Goal: Task Accomplishment & Management: Complete application form

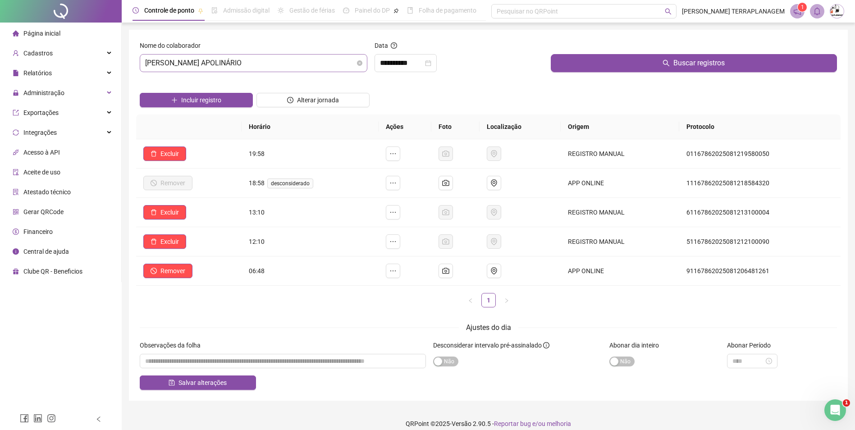
click at [207, 69] on span "[PERSON_NAME] APOLINÁRIO" at bounding box center [253, 63] width 217 height 17
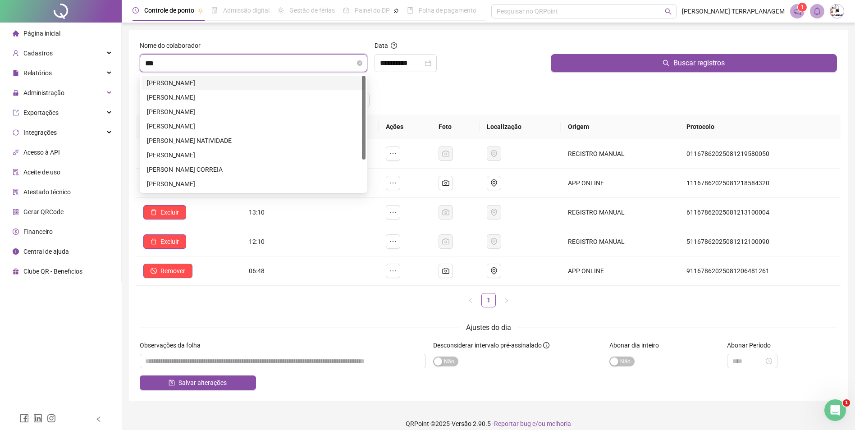
type input "****"
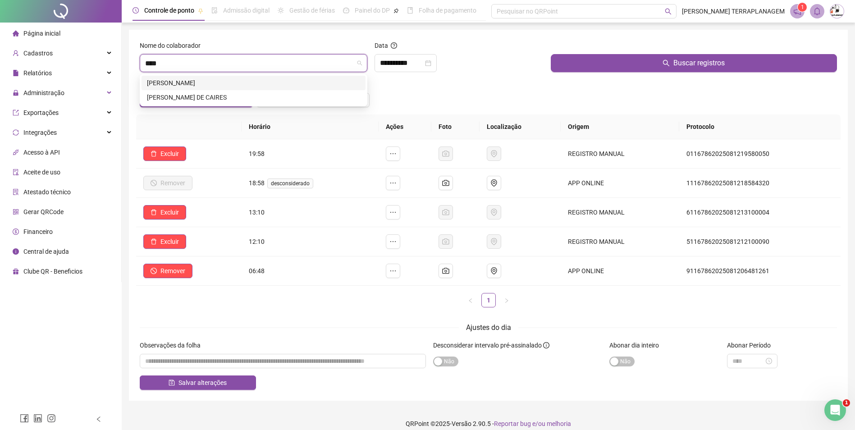
click at [209, 81] on div "[PERSON_NAME]" at bounding box center [253, 83] width 213 height 10
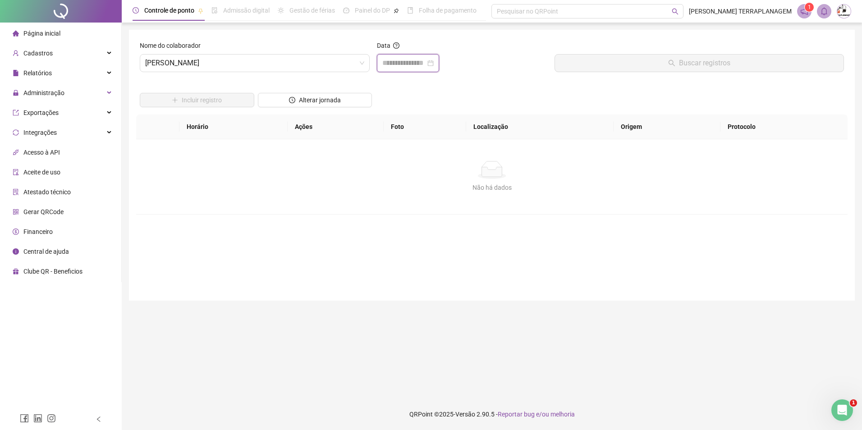
click at [391, 62] on input at bounding box center [403, 63] width 43 height 11
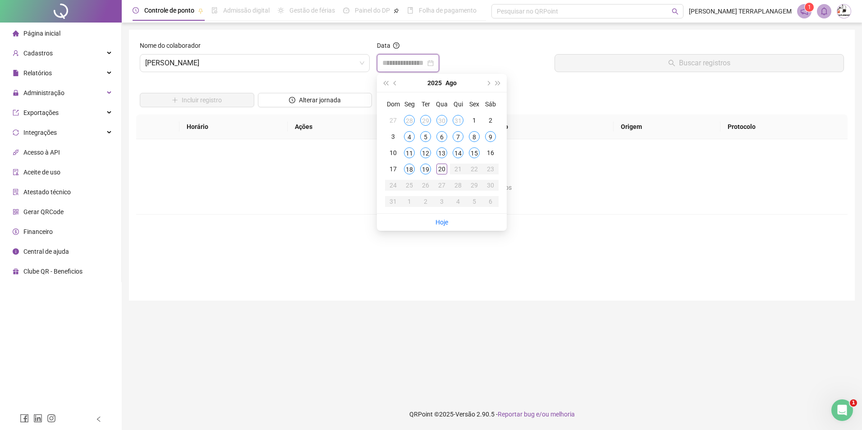
type input "**********"
click at [421, 170] on div "19" at bounding box center [425, 169] width 11 height 11
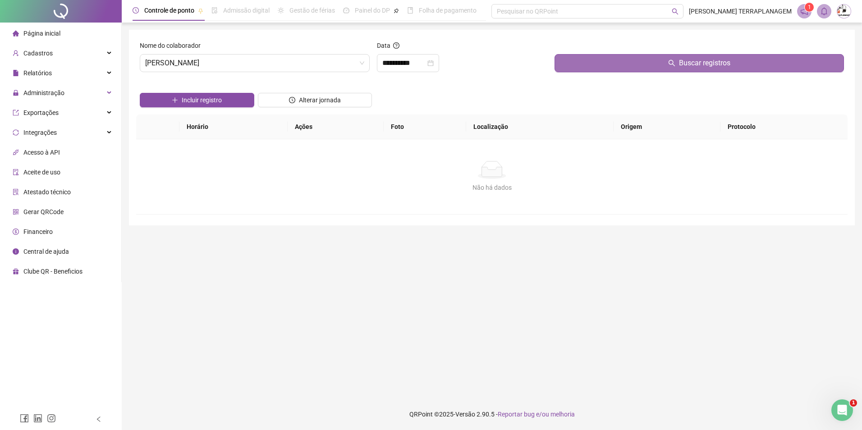
click at [572, 60] on button "Buscar registros" at bounding box center [698, 63] width 289 height 18
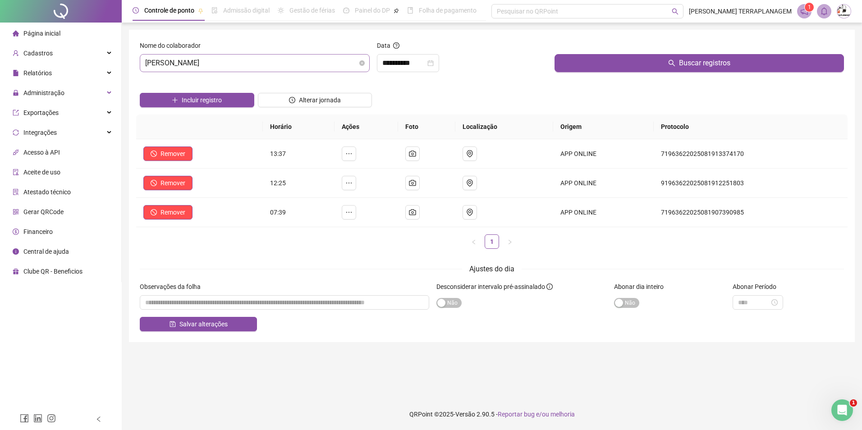
click at [214, 64] on span "[PERSON_NAME]" at bounding box center [254, 63] width 219 height 17
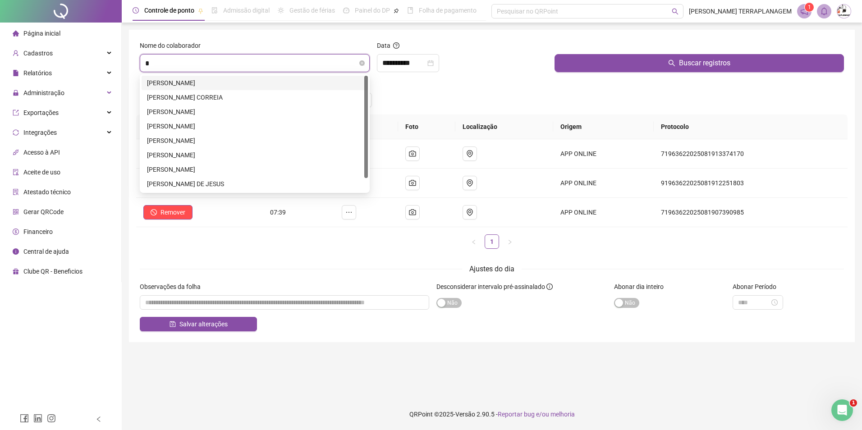
type input "**"
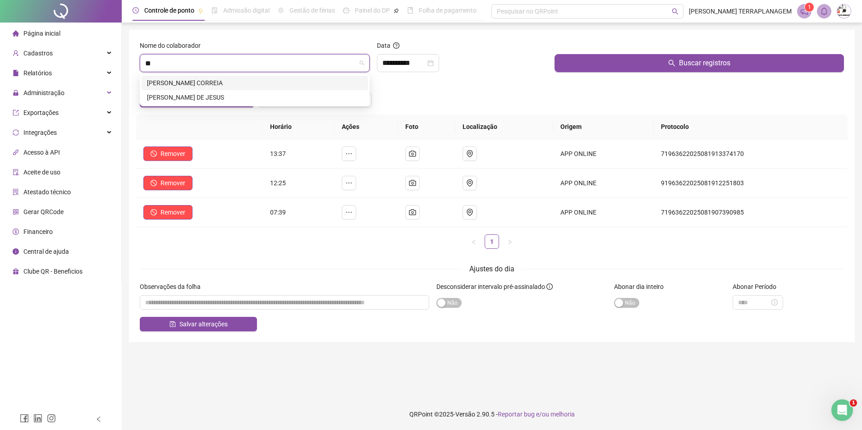
click at [227, 84] on div "[PERSON_NAME] CORREIA" at bounding box center [254, 83] width 215 height 10
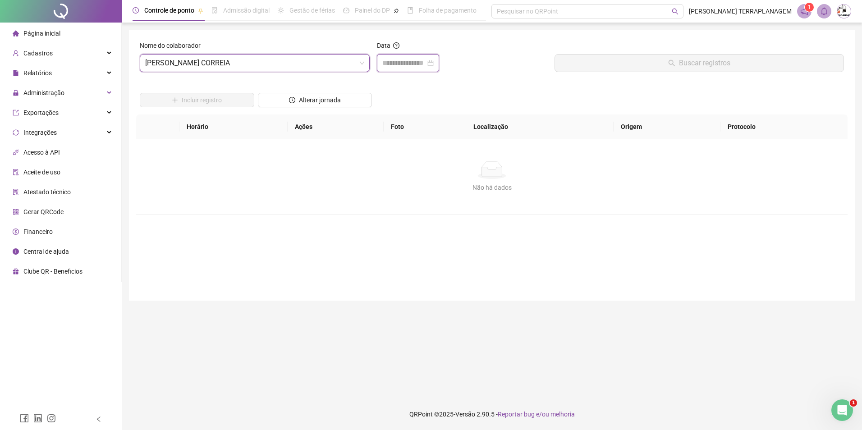
click at [409, 58] on input at bounding box center [403, 63] width 43 height 11
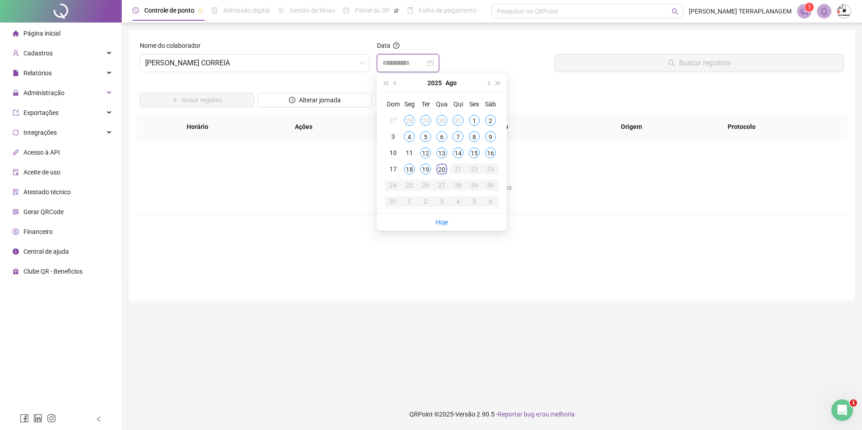
type input "**********"
click at [425, 172] on div "19" at bounding box center [425, 169] width 11 height 11
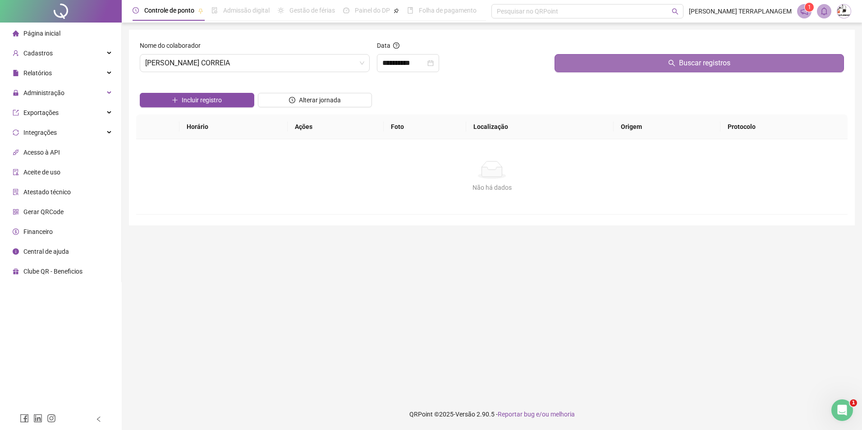
drag, startPoint x: 608, startPoint y: 48, endPoint x: 610, endPoint y: 58, distance: 10.1
click at [609, 53] on div at bounding box center [698, 48] width 289 height 14
click at [608, 64] on button "Buscar registros" at bounding box center [698, 63] width 289 height 18
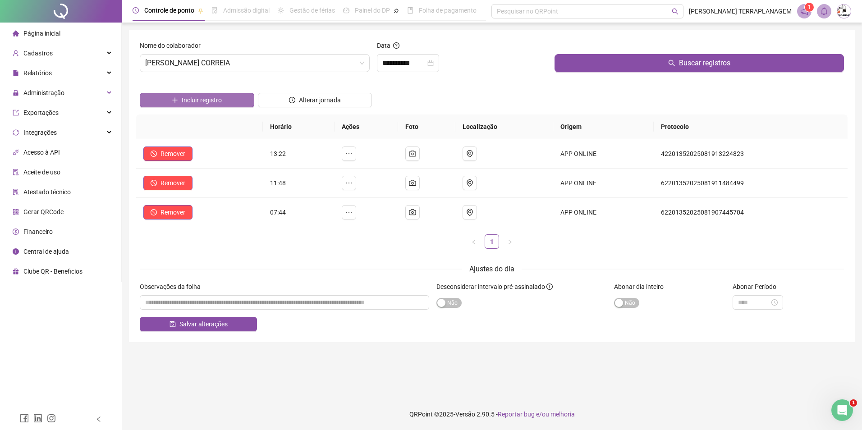
click at [240, 99] on button "Incluir registro" at bounding box center [197, 100] width 114 height 14
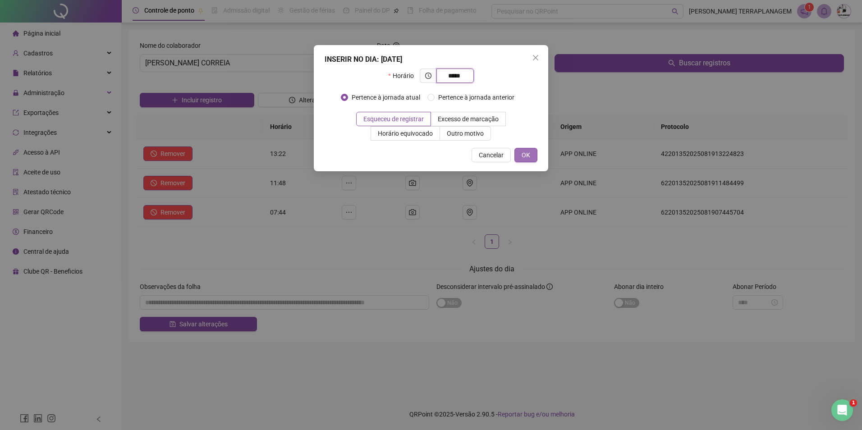
type input "*****"
click at [525, 152] on span "OK" at bounding box center [526, 155] width 9 height 10
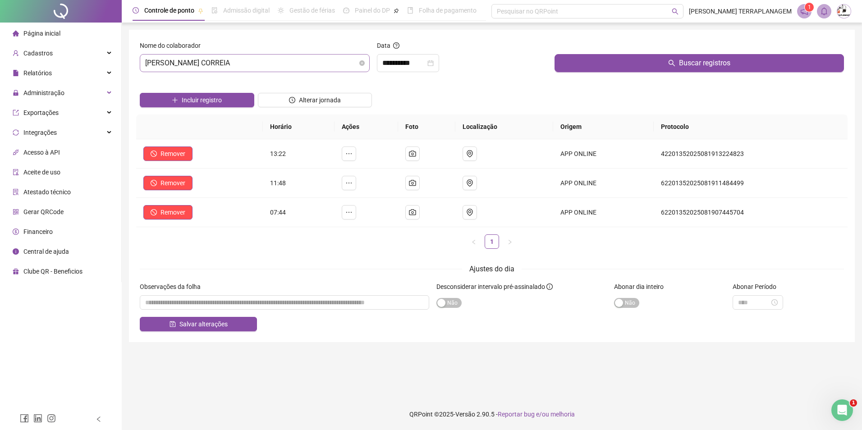
click at [165, 69] on span "[PERSON_NAME] CORREIA" at bounding box center [254, 63] width 219 height 17
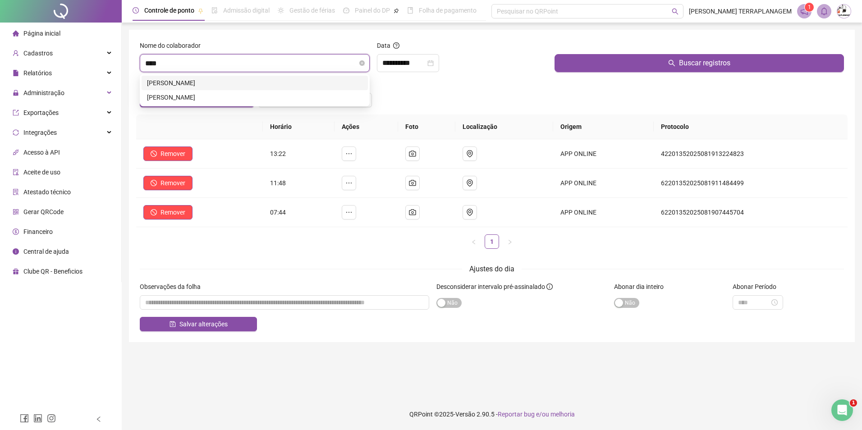
type input "*****"
click at [179, 94] on div "[PERSON_NAME]" at bounding box center [254, 97] width 215 height 10
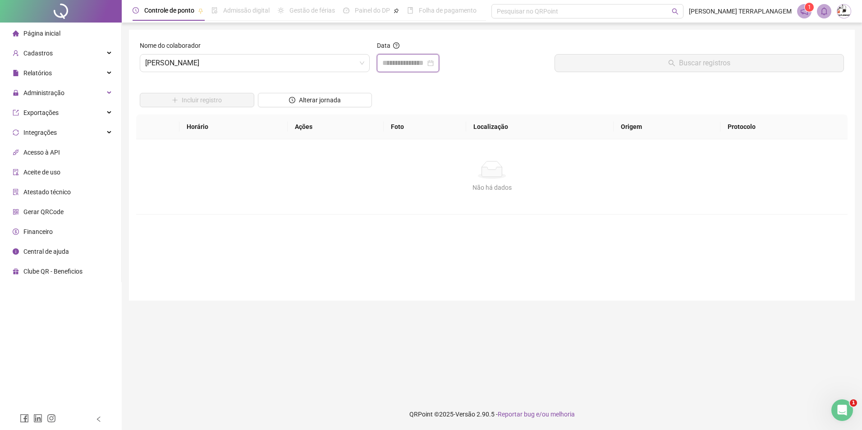
click at [388, 65] on input at bounding box center [403, 63] width 43 height 11
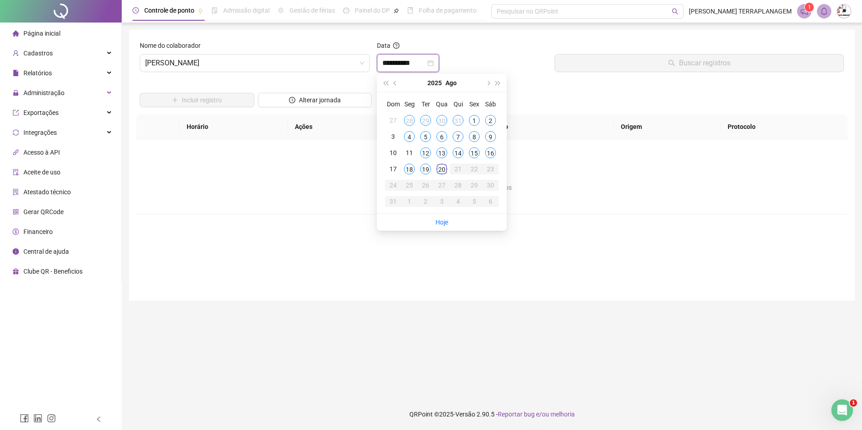
type input "**********"
click at [422, 166] on div "19" at bounding box center [425, 169] width 11 height 11
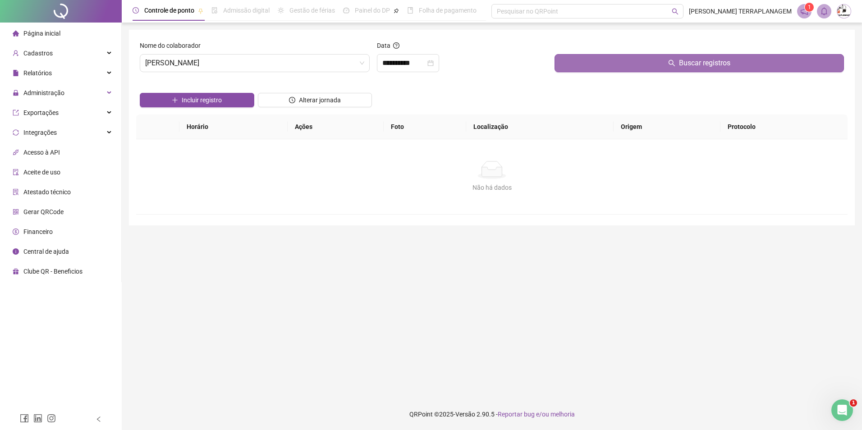
click at [570, 63] on button "Buscar registros" at bounding box center [698, 63] width 289 height 18
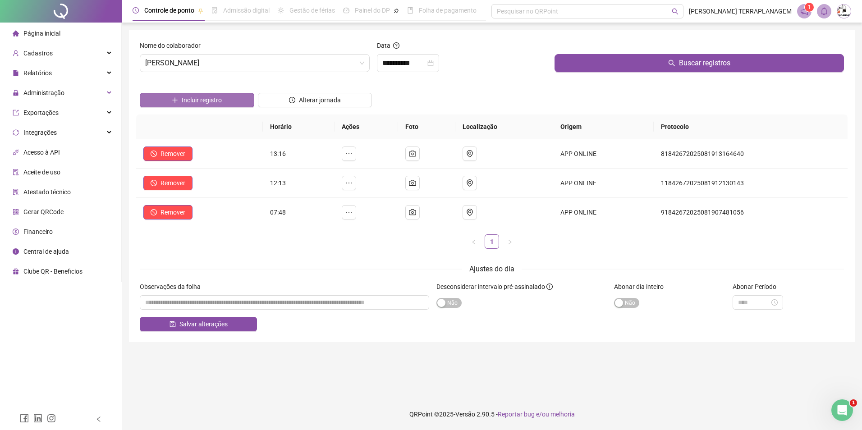
click at [208, 100] on span "Incluir registro" at bounding box center [202, 100] width 40 height 10
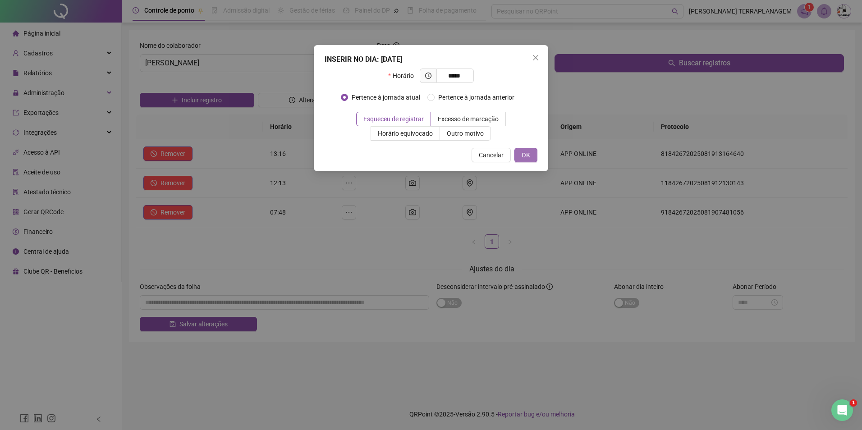
type input "*****"
click at [531, 158] on button "OK" at bounding box center [525, 155] width 23 height 14
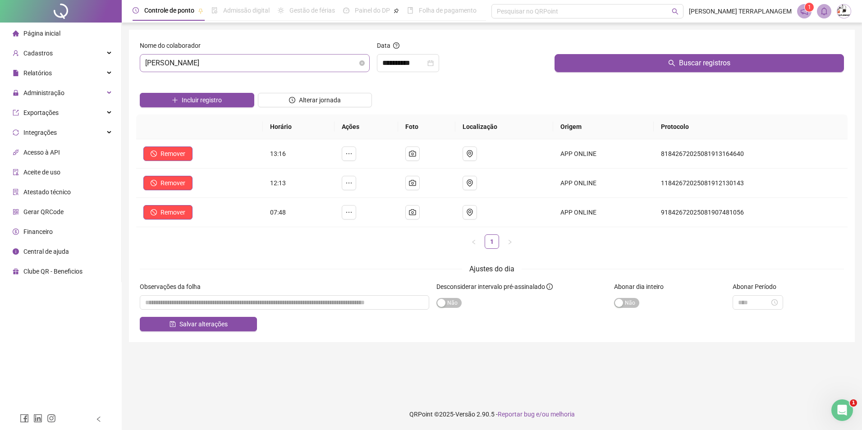
click at [238, 63] on span "[PERSON_NAME]" at bounding box center [254, 63] width 219 height 17
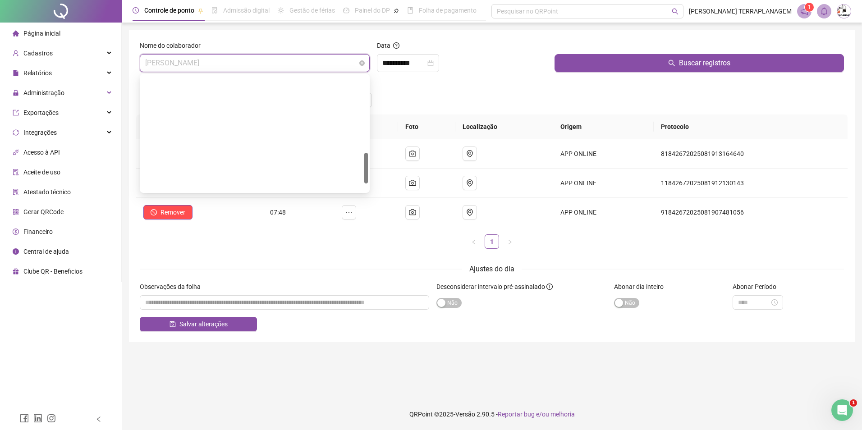
scroll to position [289, 0]
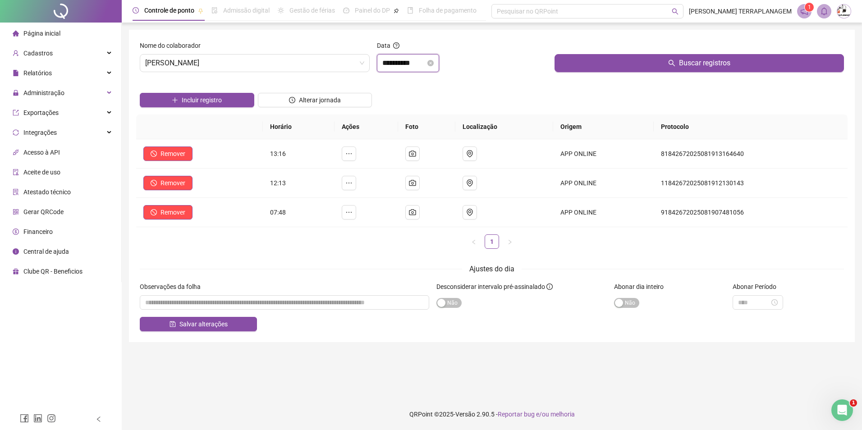
click at [417, 58] on input "**********" at bounding box center [403, 63] width 43 height 11
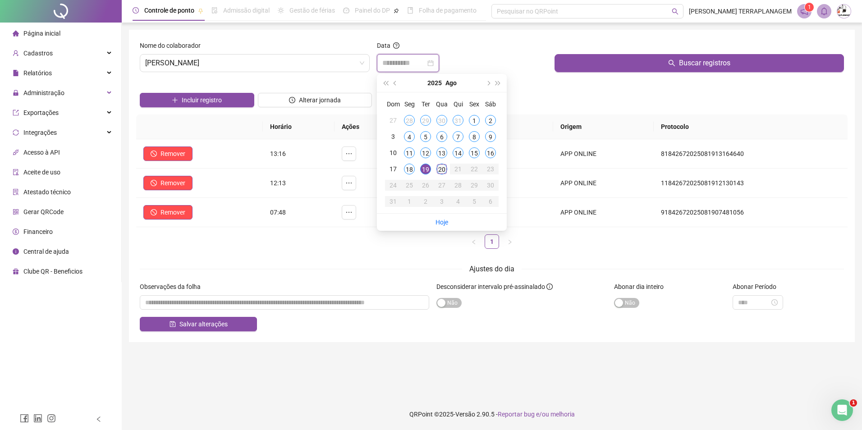
type input "**********"
click at [448, 170] on td "20" at bounding box center [442, 169] width 16 height 16
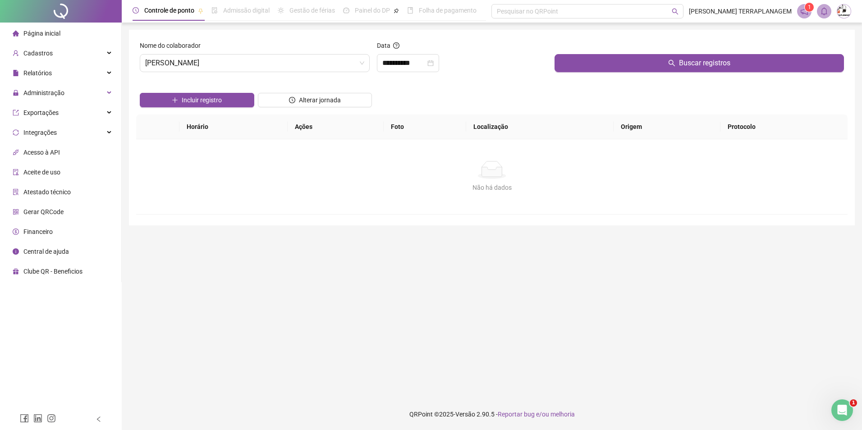
click at [567, 52] on div at bounding box center [698, 48] width 289 height 14
click at [622, 68] on button "Buscar registros" at bounding box center [698, 63] width 289 height 18
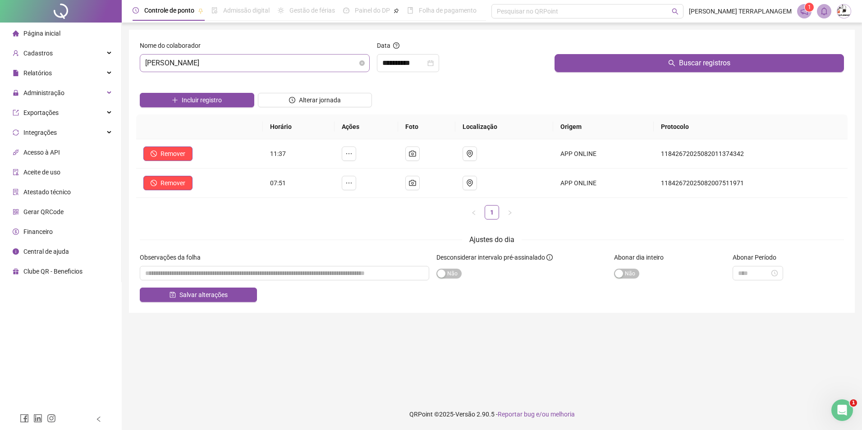
click at [307, 57] on span "[PERSON_NAME]" at bounding box center [254, 63] width 219 height 17
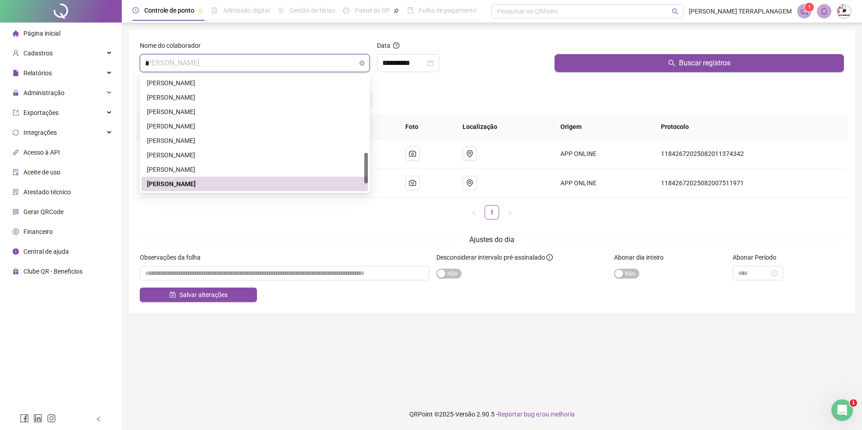
scroll to position [0, 0]
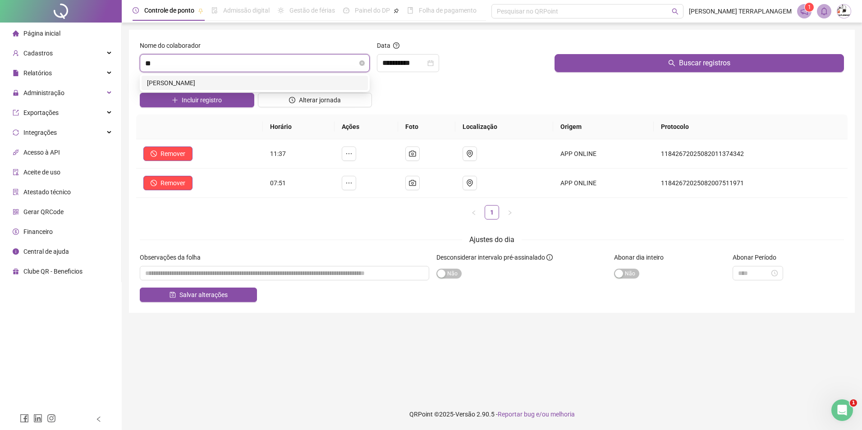
type input "***"
drag, startPoint x: 254, startPoint y: 82, endPoint x: 365, endPoint y: 94, distance: 111.1
click at [254, 82] on div "[PERSON_NAME]" at bounding box center [254, 83] width 215 height 10
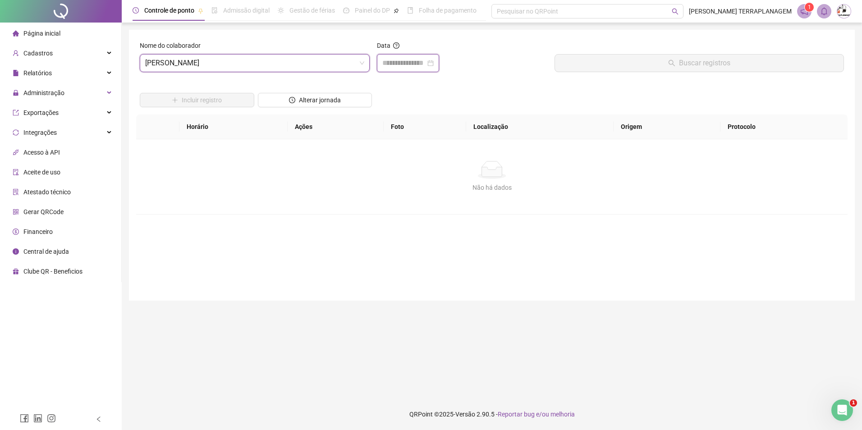
click at [398, 64] on input at bounding box center [403, 63] width 43 height 11
click at [329, 52] on div "Nome do colaborador" at bounding box center [255, 48] width 230 height 14
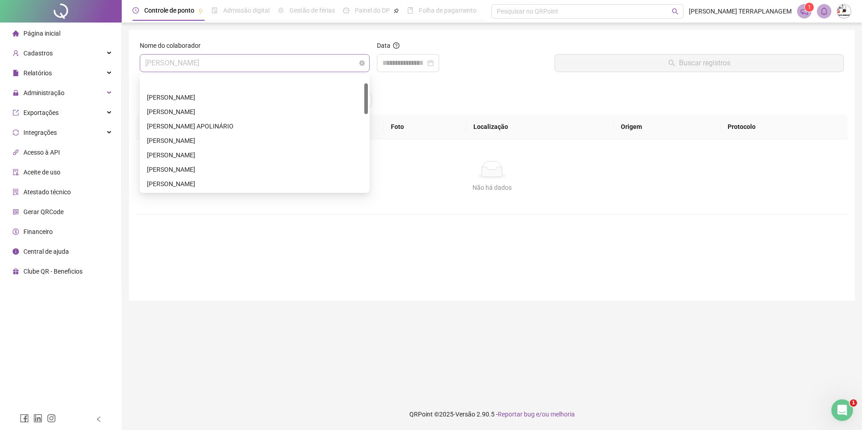
click at [310, 58] on span "[PERSON_NAME]" at bounding box center [254, 63] width 219 height 17
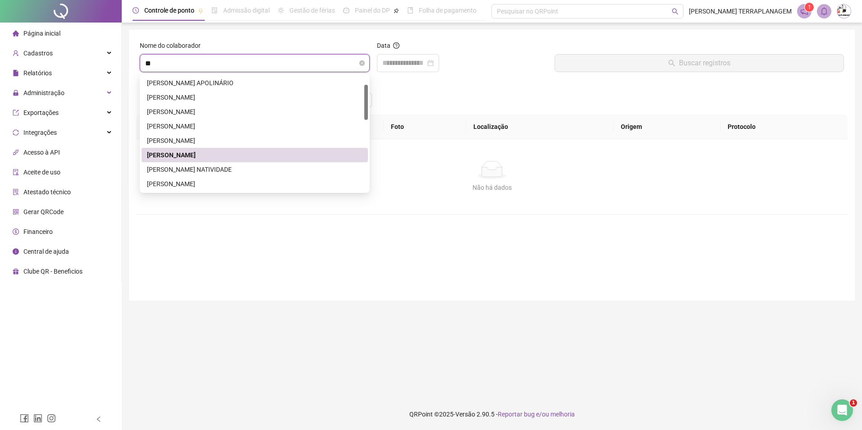
type input "***"
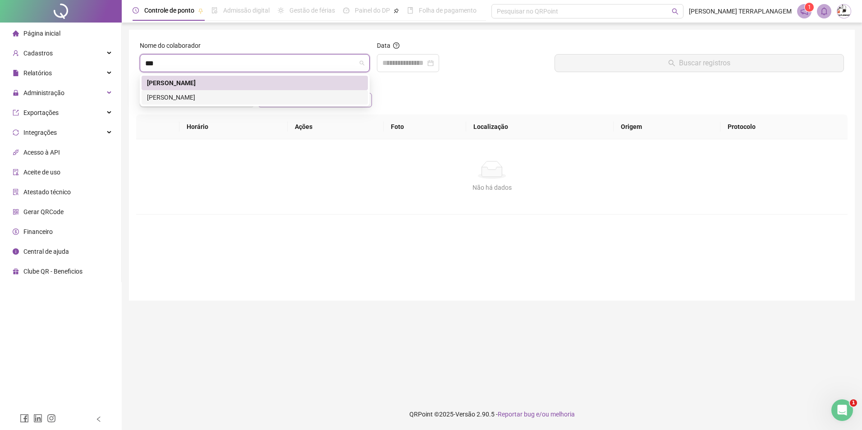
drag, startPoint x: 183, startPoint y: 97, endPoint x: 289, endPoint y: 104, distance: 106.1
click at [184, 97] on div "[PERSON_NAME]" at bounding box center [254, 97] width 215 height 10
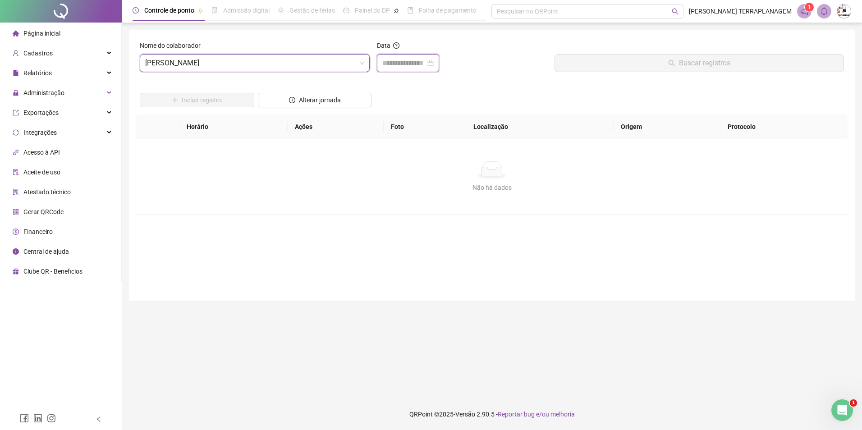
click at [396, 60] on input at bounding box center [403, 63] width 43 height 11
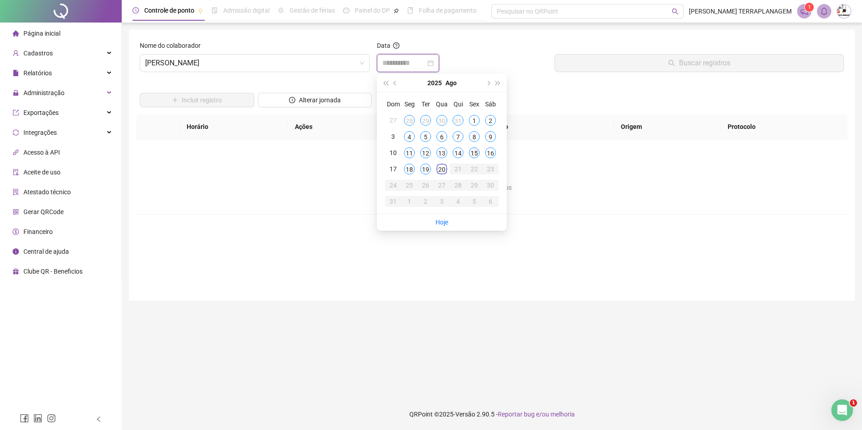
type input "**********"
click at [424, 170] on div "19" at bounding box center [425, 169] width 11 height 11
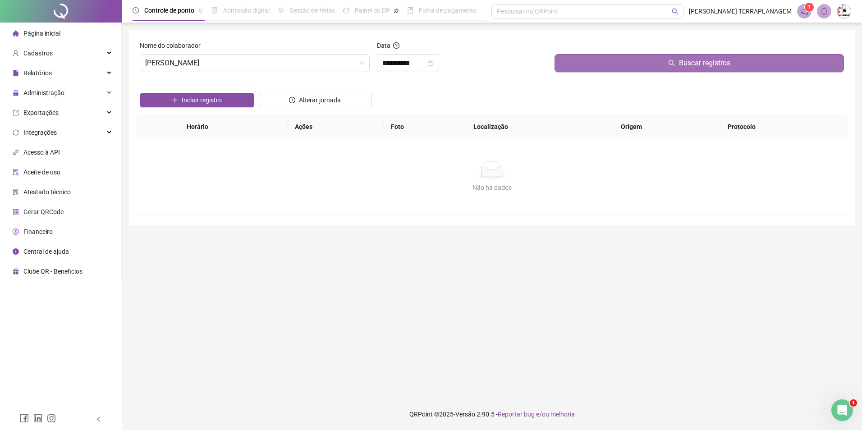
click at [559, 67] on button "Buscar registros" at bounding box center [698, 63] width 289 height 18
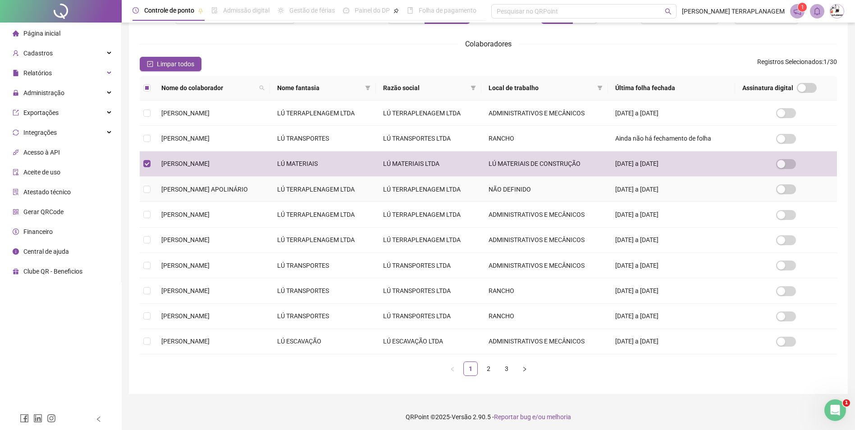
scroll to position [81, 0]
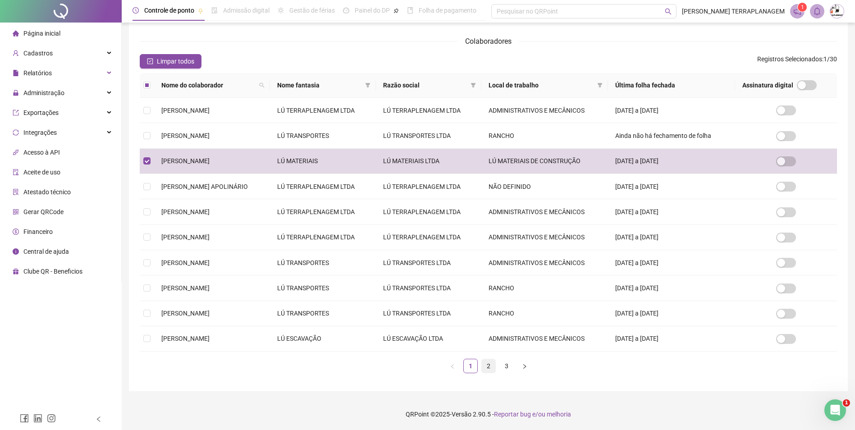
click at [487, 365] on link "2" at bounding box center [489, 366] width 14 height 14
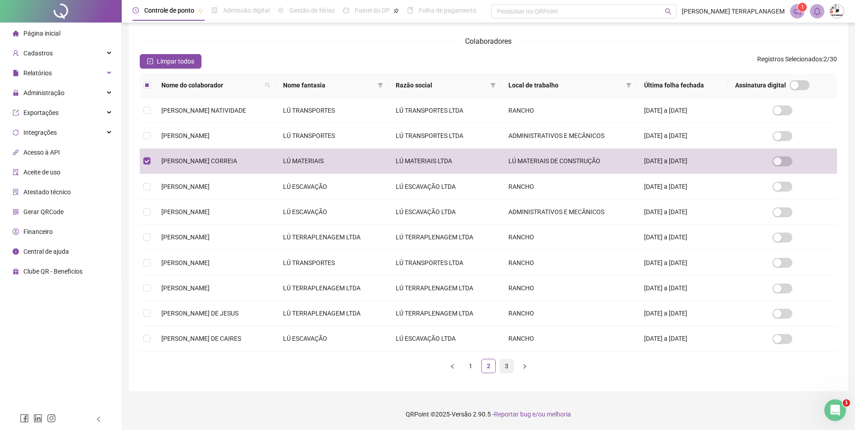
click at [507, 365] on link "3" at bounding box center [507, 366] width 14 height 14
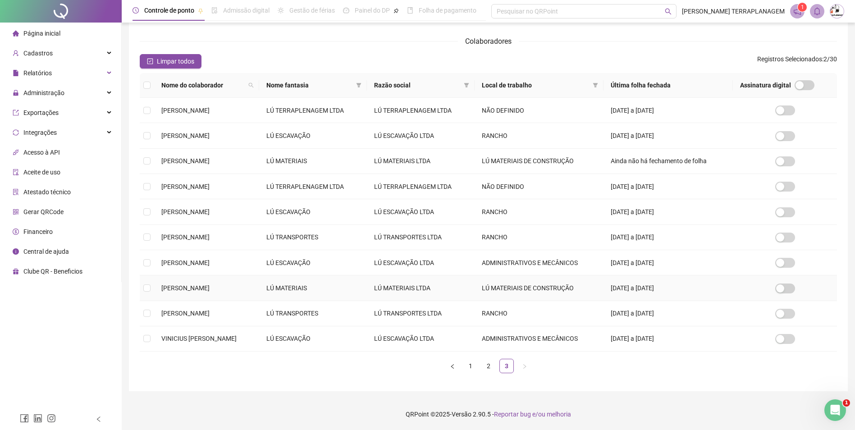
scroll to position [0, 0]
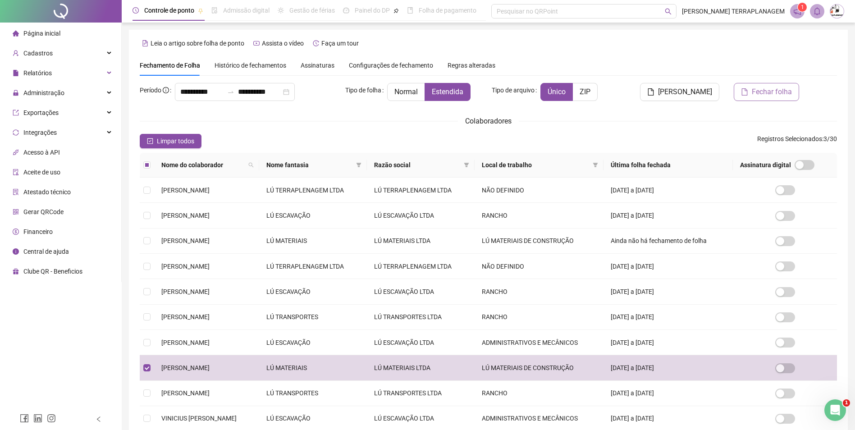
click at [759, 92] on span "Fechar folha" at bounding box center [772, 92] width 40 height 11
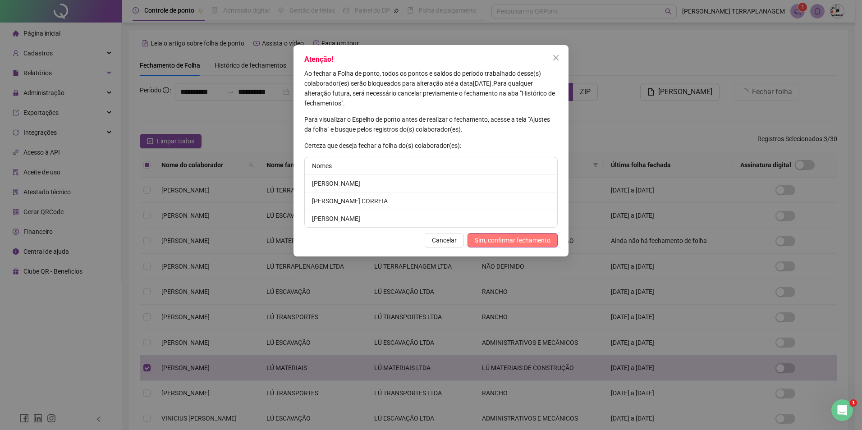
click at [518, 243] on span "Sim, confirmar fechamento" at bounding box center [513, 240] width 76 height 10
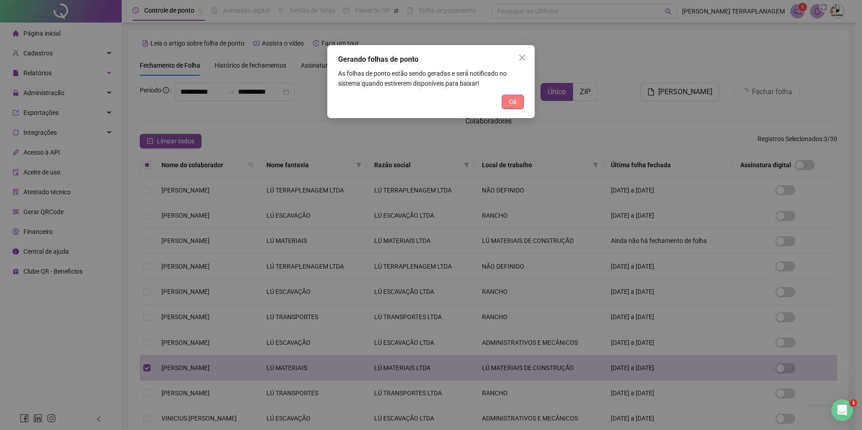
click at [515, 101] on span "Ok" at bounding box center [513, 102] width 8 height 10
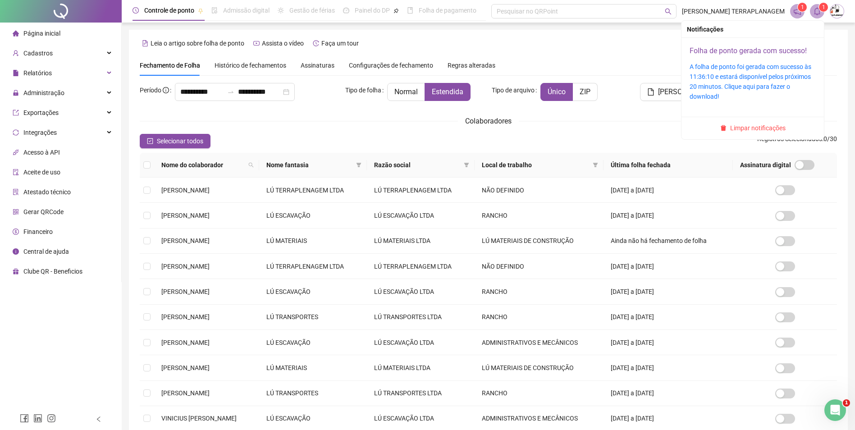
click at [736, 51] on link "Folha de ponto gerada com sucesso!" at bounding box center [748, 50] width 117 height 9
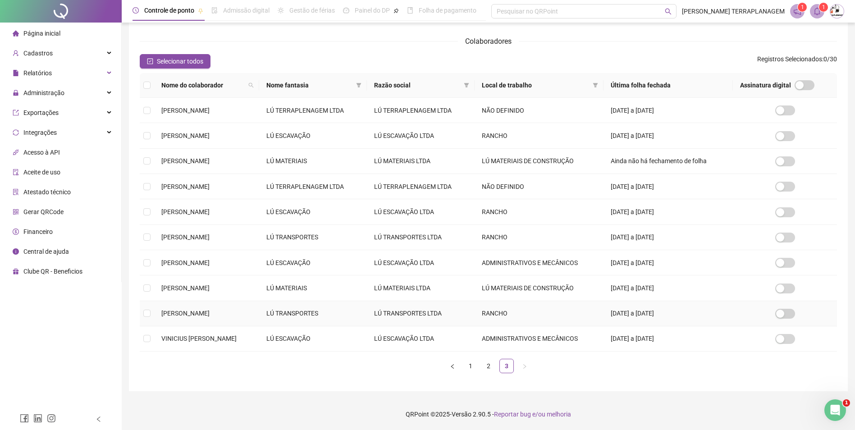
scroll to position [81, 0]
click at [470, 362] on link "1" at bounding box center [471, 366] width 14 height 14
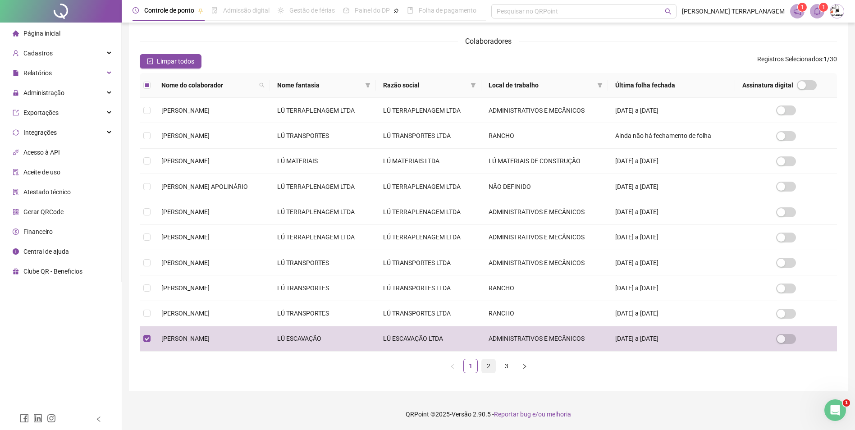
click at [487, 368] on link "2" at bounding box center [489, 366] width 14 height 14
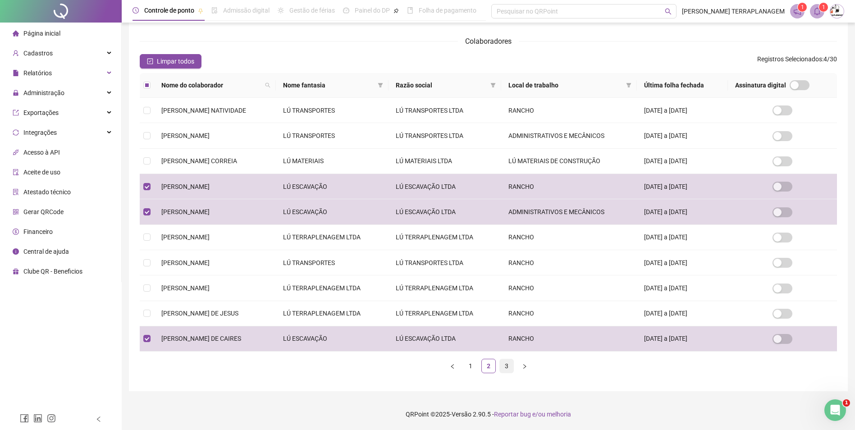
click at [504, 366] on link "3" at bounding box center [507, 366] width 14 height 14
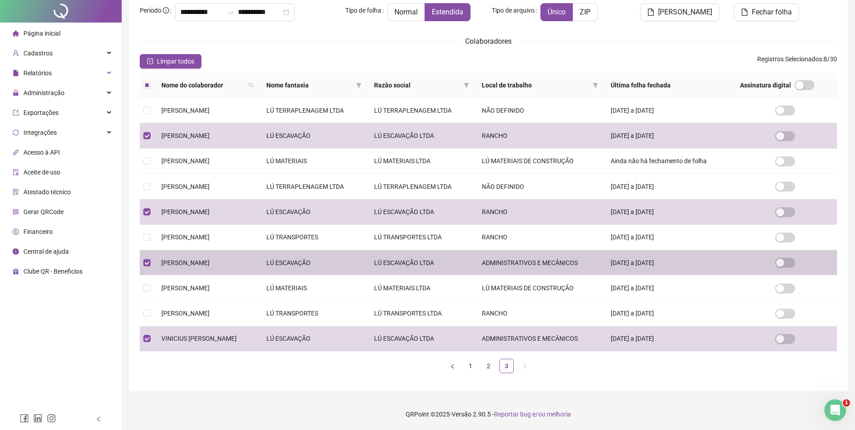
scroll to position [0, 0]
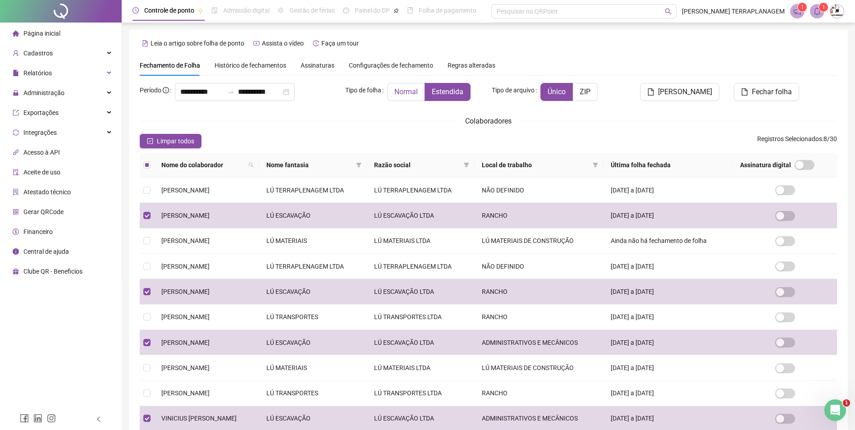
click at [412, 90] on span "Normal" at bounding box center [405, 91] width 23 height 9
click at [758, 90] on span "Fechar folha" at bounding box center [772, 92] width 40 height 11
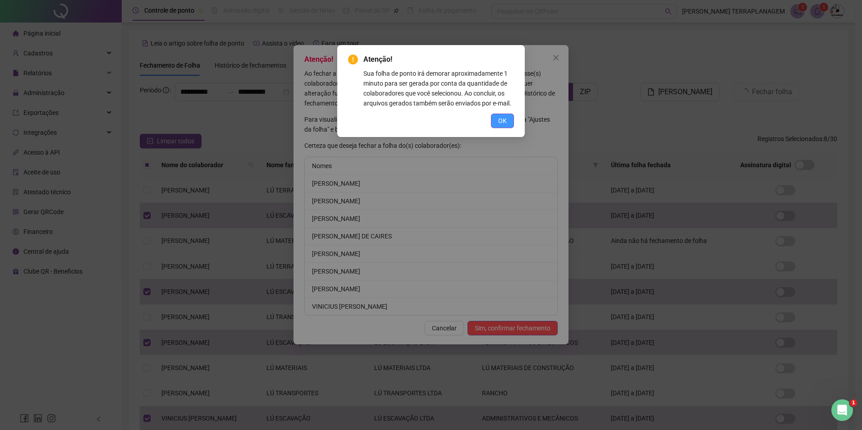
click at [505, 117] on span "OK" at bounding box center [502, 121] width 9 height 10
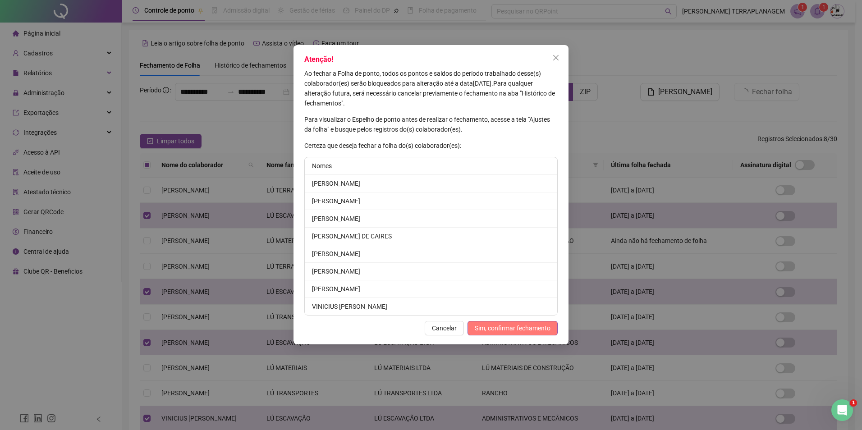
click at [504, 328] on span "Sim, confirmar fechamento" at bounding box center [513, 328] width 76 height 10
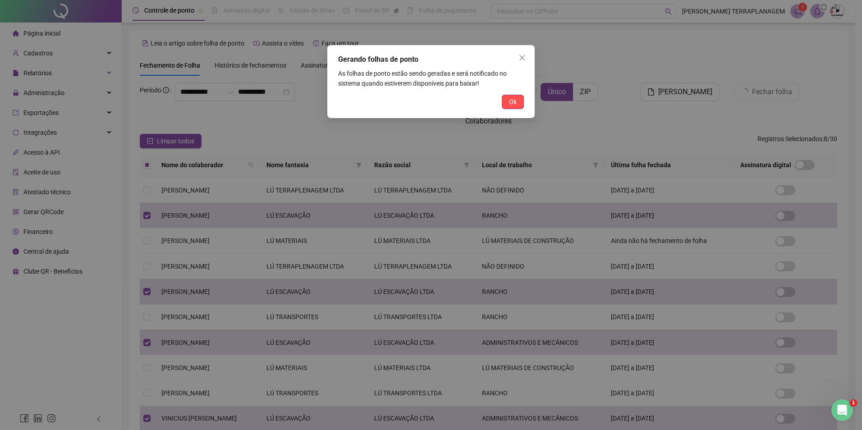
drag, startPoint x: 520, startPoint y: 102, endPoint x: 549, endPoint y: 110, distance: 30.0
click at [520, 101] on button "Ok" at bounding box center [513, 102] width 22 height 14
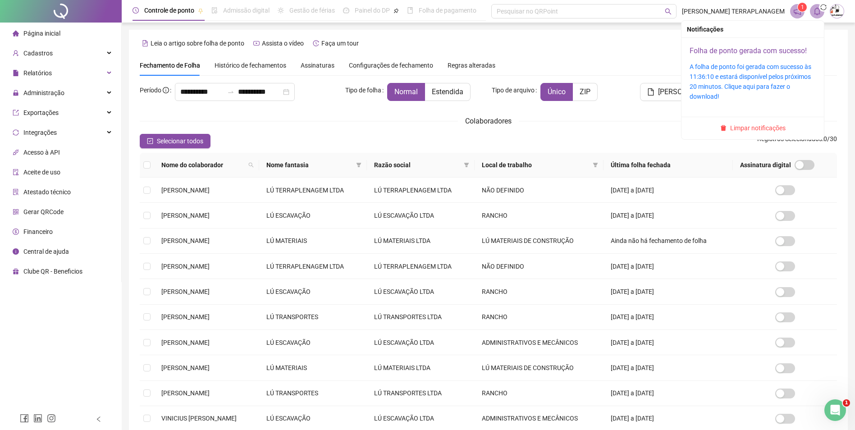
click at [752, 50] on link "Folha de ponto gerada com sucesso!" at bounding box center [748, 50] width 117 height 9
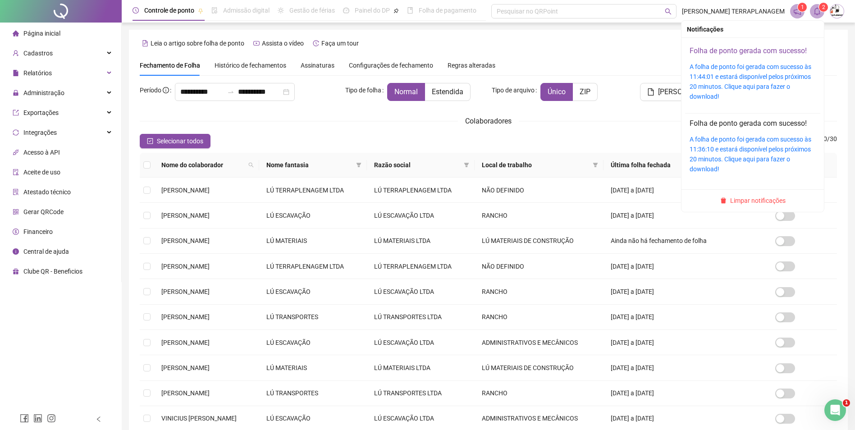
click at [712, 52] on link "Folha de ponto gerada com sucesso!" at bounding box center [748, 50] width 117 height 9
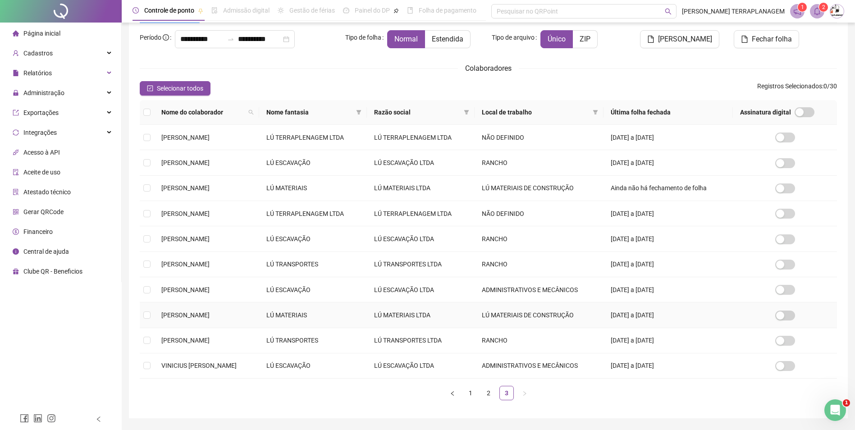
scroll to position [81, 0]
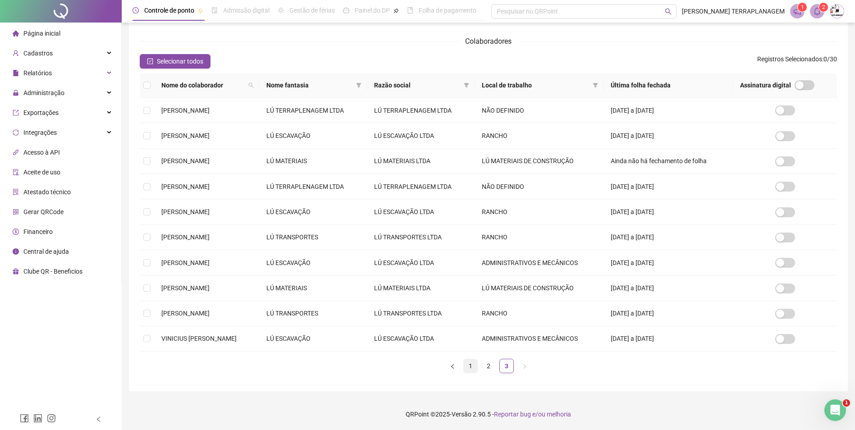
click at [465, 362] on link "1" at bounding box center [471, 366] width 14 height 14
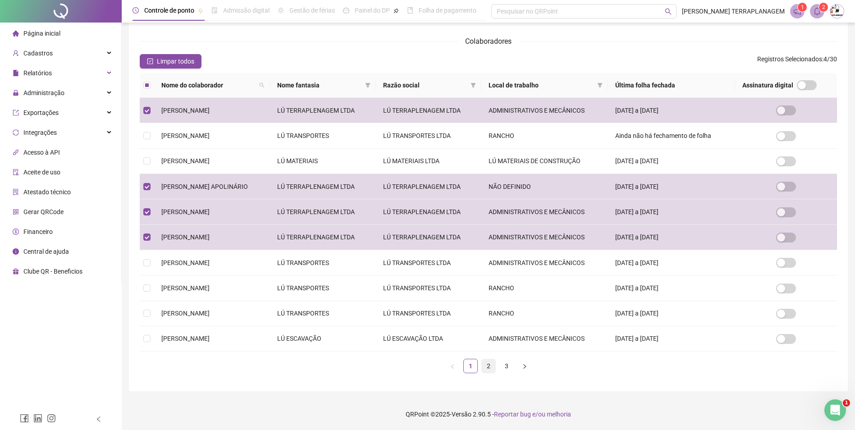
click at [487, 371] on link "2" at bounding box center [489, 366] width 14 height 14
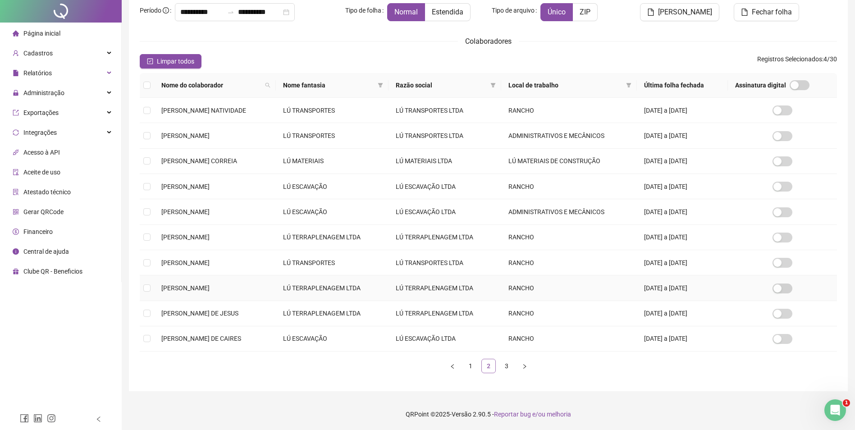
scroll to position [0, 0]
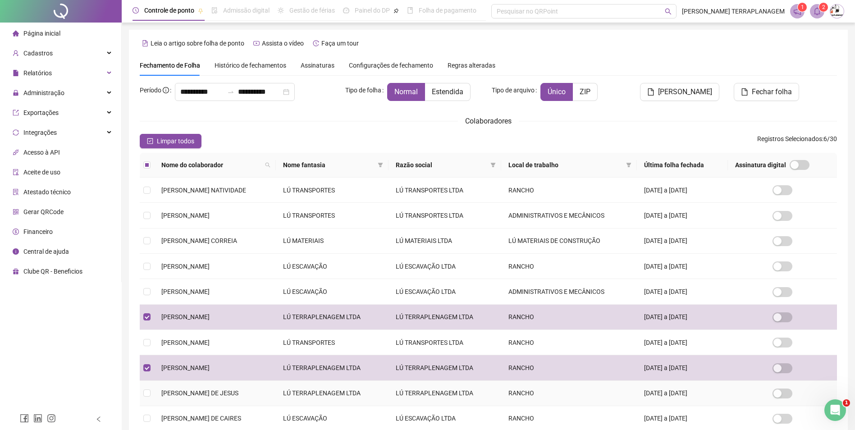
click at [150, 394] on td at bounding box center [147, 393] width 14 height 25
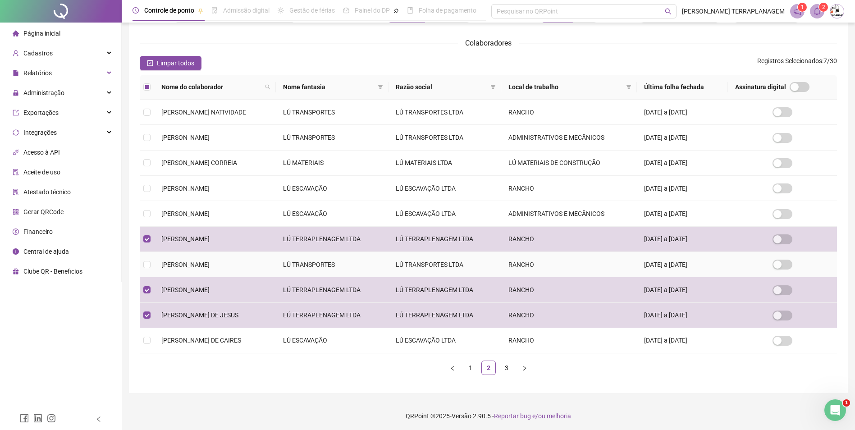
scroll to position [81, 0]
click at [503, 367] on link "3" at bounding box center [507, 366] width 14 height 14
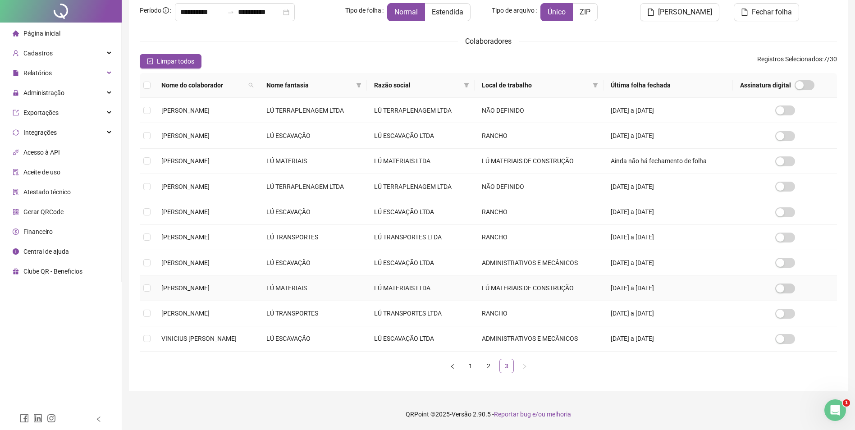
scroll to position [0, 0]
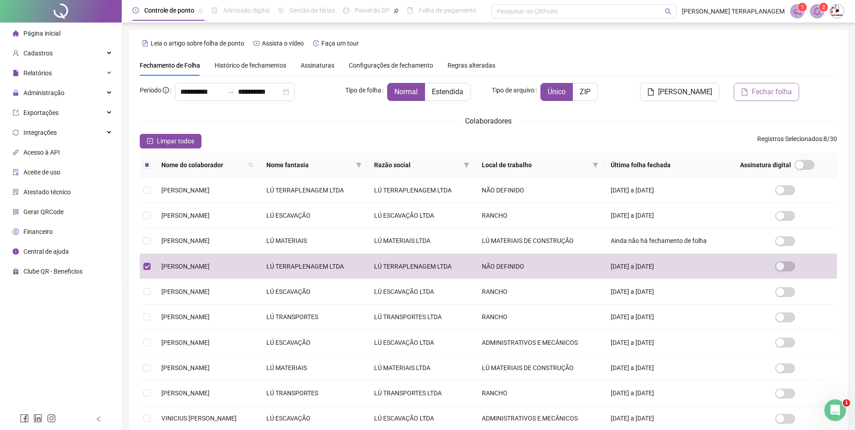
click at [750, 89] on button "Fechar folha" at bounding box center [766, 92] width 65 height 18
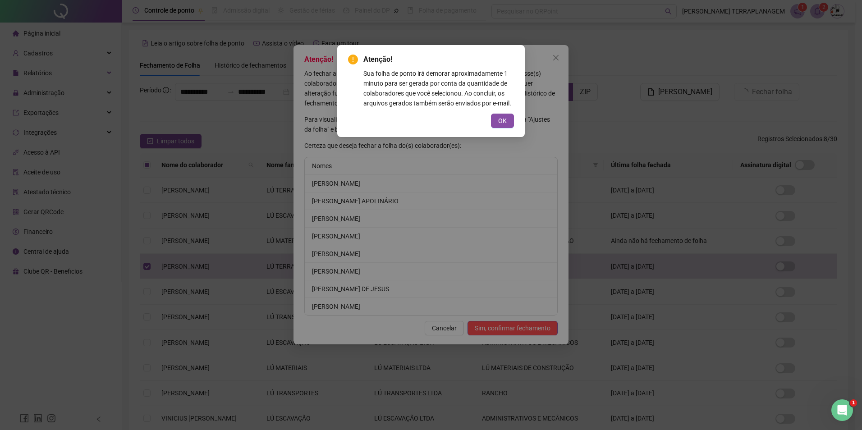
click at [503, 118] on span "OK" at bounding box center [502, 121] width 9 height 10
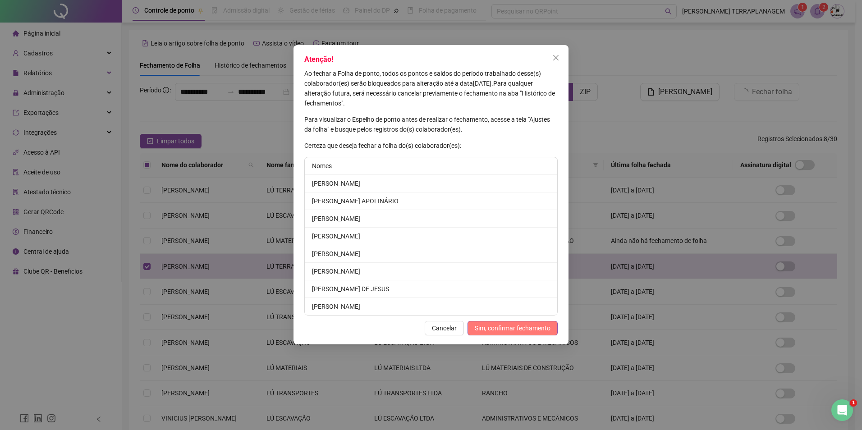
click at [527, 327] on span "Sim, confirmar fechamento" at bounding box center [513, 328] width 76 height 10
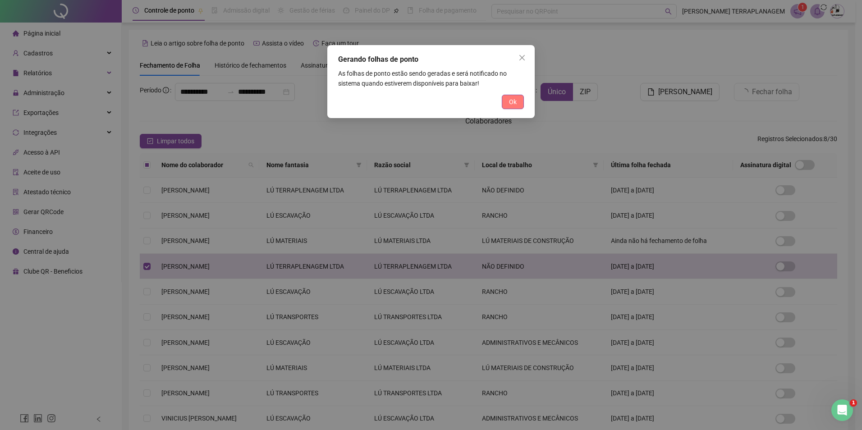
click at [518, 99] on button "Ok" at bounding box center [513, 102] width 22 height 14
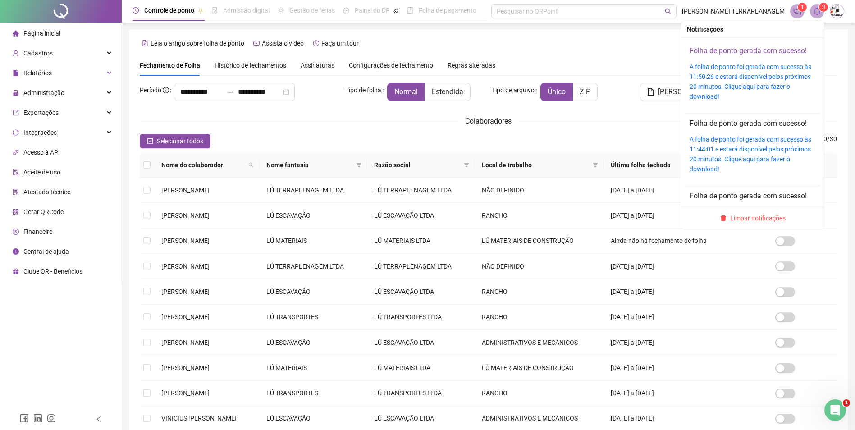
click at [740, 53] on link "Folha de ponto gerada com sucesso!" at bounding box center [748, 50] width 117 height 9
